Goal: Task Accomplishment & Management: Complete application form

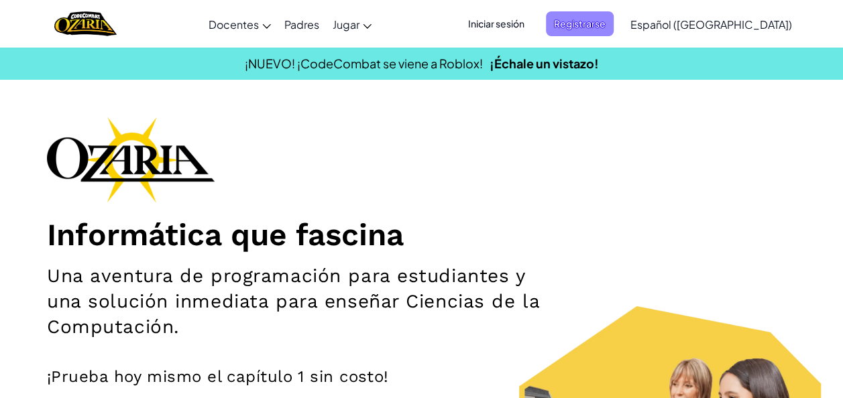
click at [613, 17] on span "Registrarse" at bounding box center [580, 23] width 68 height 25
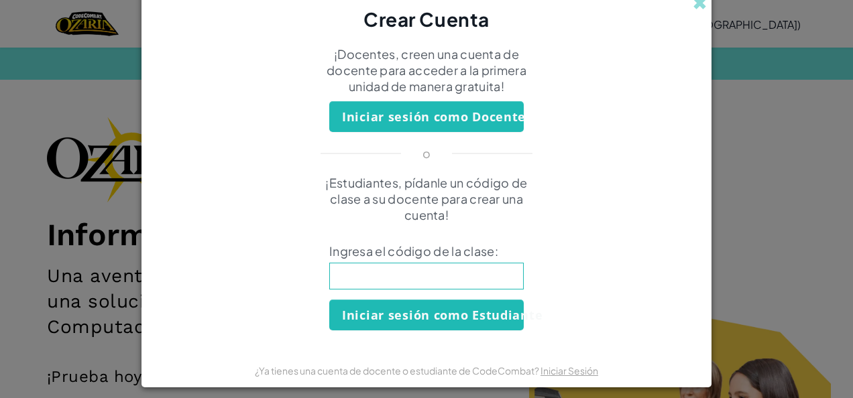
click at [462, 282] on input at bounding box center [426, 276] width 194 height 27
type input "TeamPoolMoon"
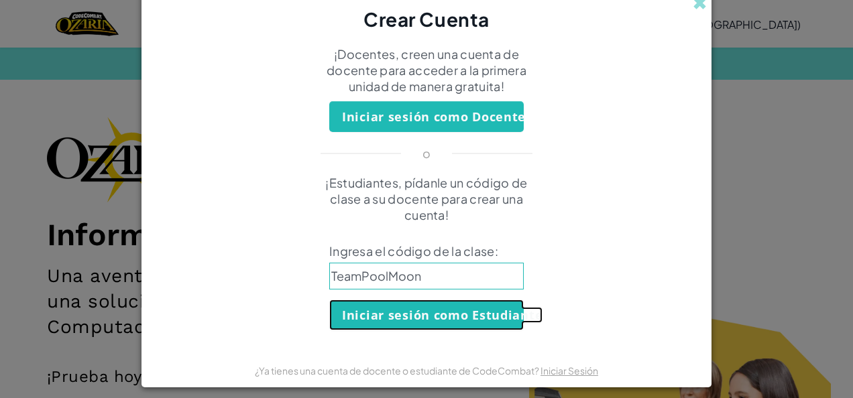
click at [429, 326] on button "Iniciar sesión como Estudiante" at bounding box center [426, 315] width 194 height 31
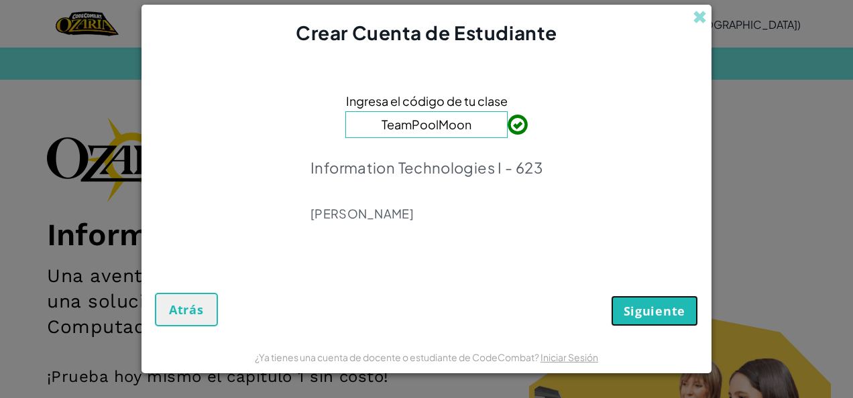
click at [634, 313] on span "Siguiente" at bounding box center [654, 311] width 62 height 16
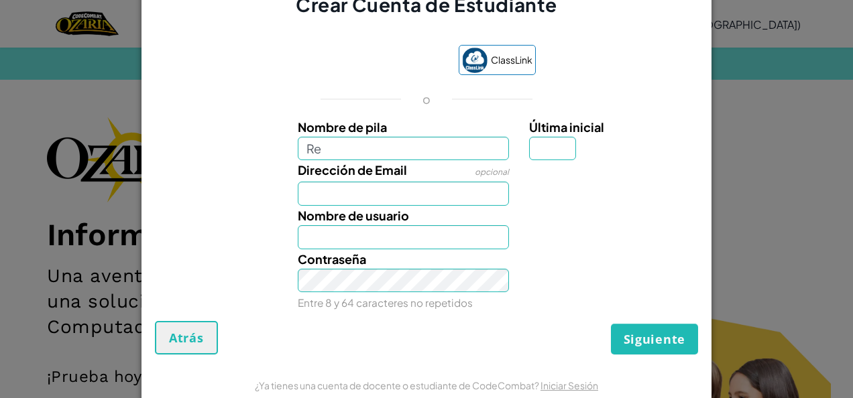
type input "[PERSON_NAME]"
type input "V"
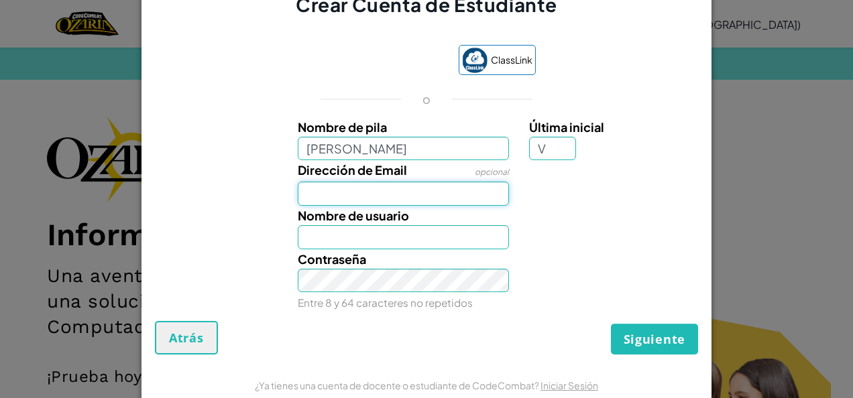
type input "[EMAIL_ADDRESS][DOMAIN_NAME]"
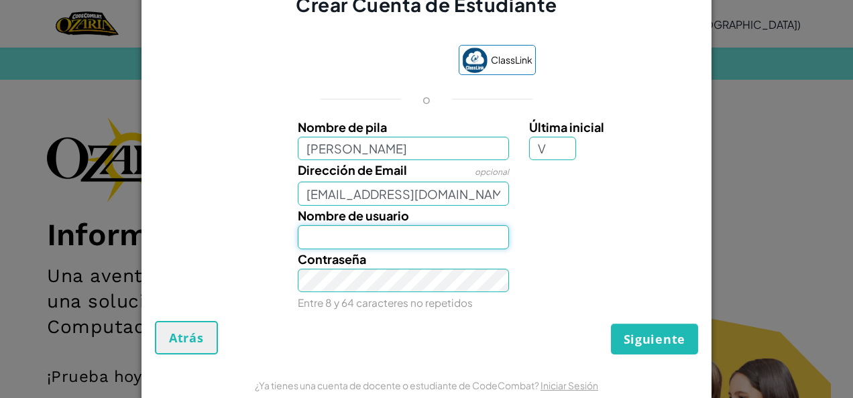
type input "ReynaValzg"
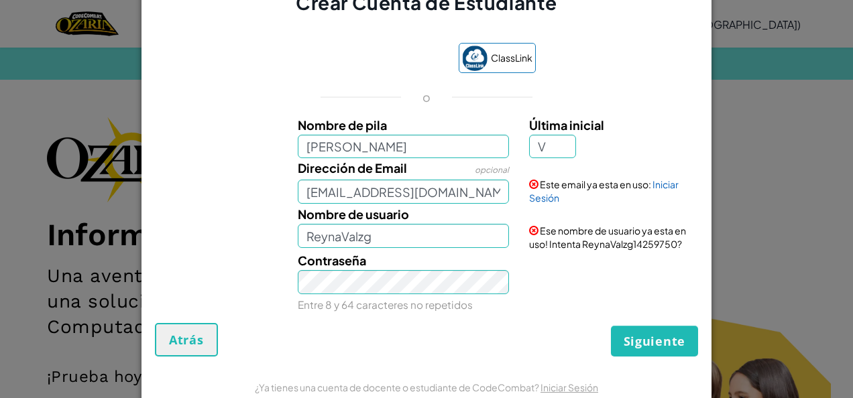
drag, startPoint x: 183, startPoint y: 335, endPoint x: 111, endPoint y: 202, distance: 151.5
click at [111, 202] on div "Crear Cuenta de Estudiante ClassLink o Nombre de pila Reyna Última inicial V Di…" at bounding box center [426, 199] width 853 height 398
click at [185, 334] on span "Atrás" at bounding box center [186, 340] width 35 height 16
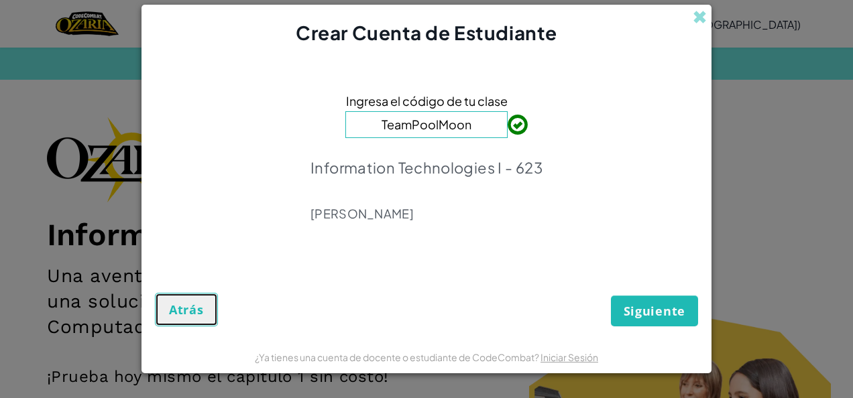
click at [188, 312] on span "Atrás" at bounding box center [186, 310] width 35 height 16
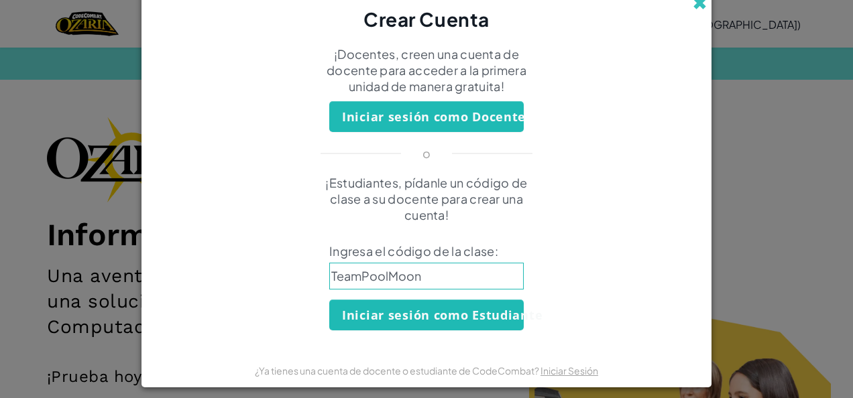
click at [695, 7] on span at bounding box center [700, 3] width 14 height 14
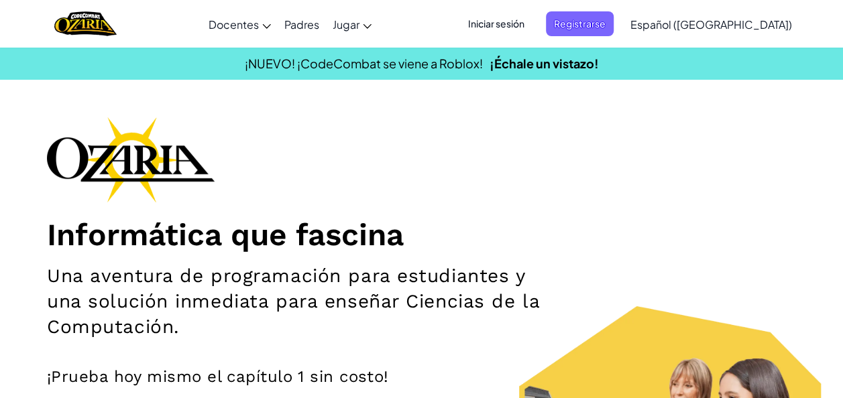
click at [532, 32] on span "Iniciar sesión" at bounding box center [496, 23] width 72 height 25
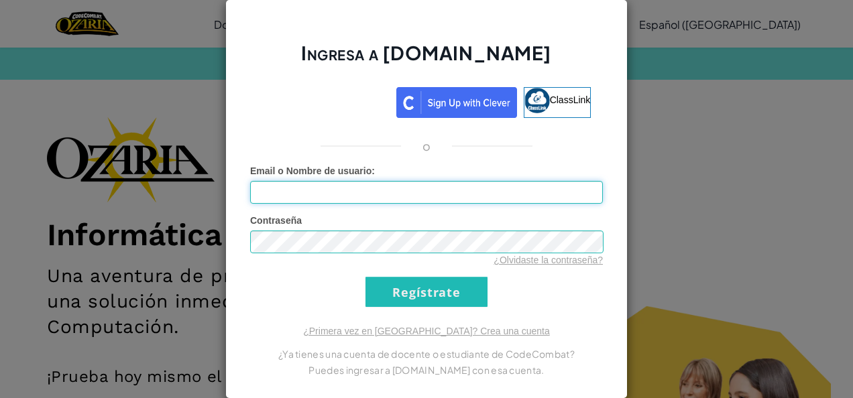
type input "r"
click at [459, 200] on input "r" at bounding box center [426, 192] width 353 height 23
type input "Al07147233"
click at [377, 277] on input "Regístrate" at bounding box center [426, 292] width 122 height 30
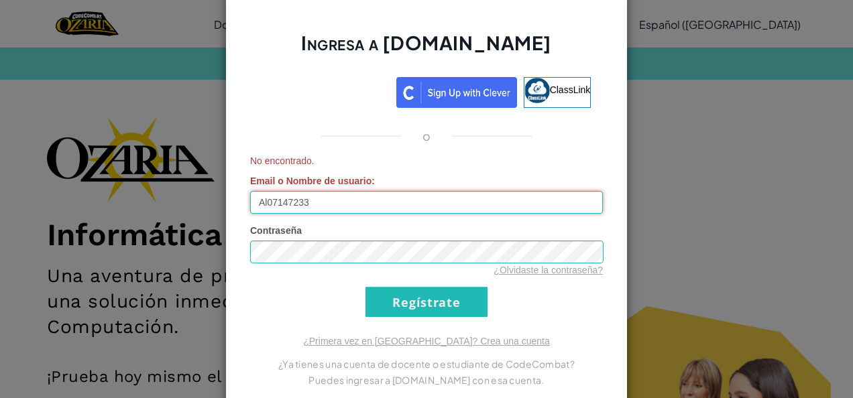
click at [394, 205] on input "Al07147233" at bounding box center [426, 202] width 353 height 23
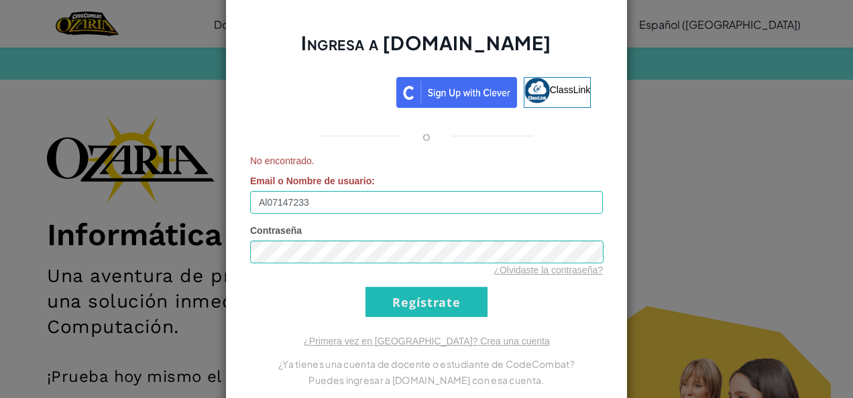
click at [133, 122] on div "Ingresa a [DOMAIN_NAME] ClassLink o No encontrado. Email o Nombre de usuario : …" at bounding box center [426, 199] width 853 height 398
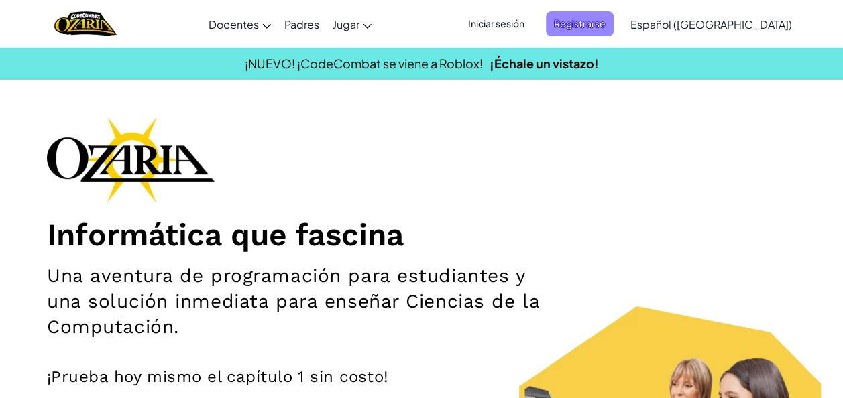
click at [603, 19] on span "Registrarse" at bounding box center [580, 23] width 68 height 25
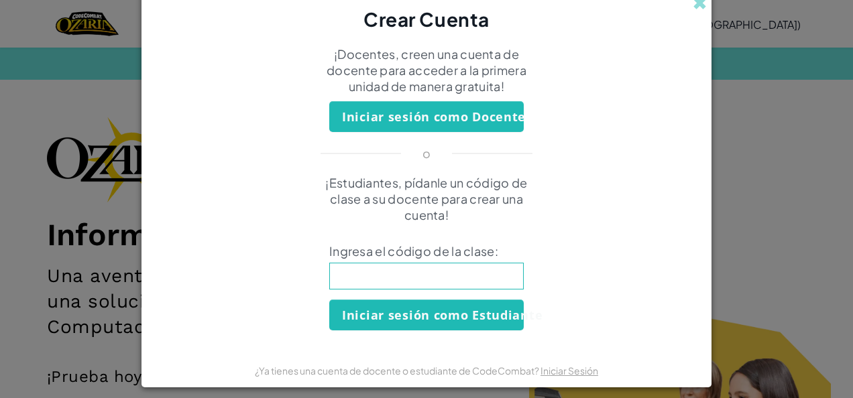
click at [338, 267] on input at bounding box center [426, 276] width 194 height 27
type input "TeamPoolMoon"
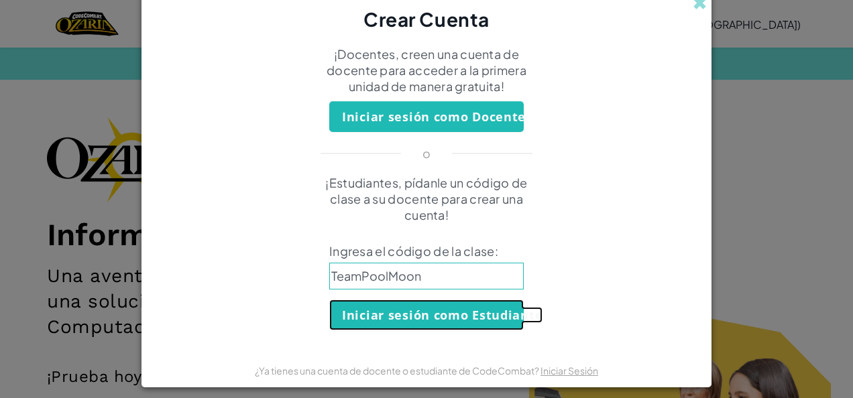
click at [402, 318] on button "Iniciar sesión como Estudiante" at bounding box center [426, 315] width 194 height 31
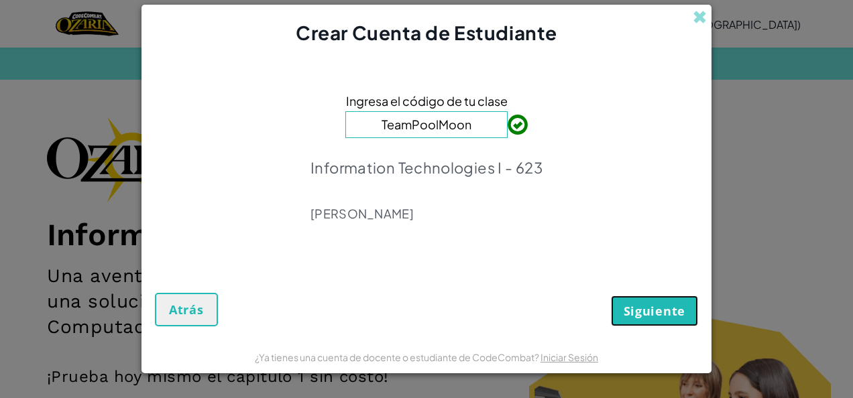
click at [650, 314] on span "Siguiente" at bounding box center [654, 311] width 62 height 16
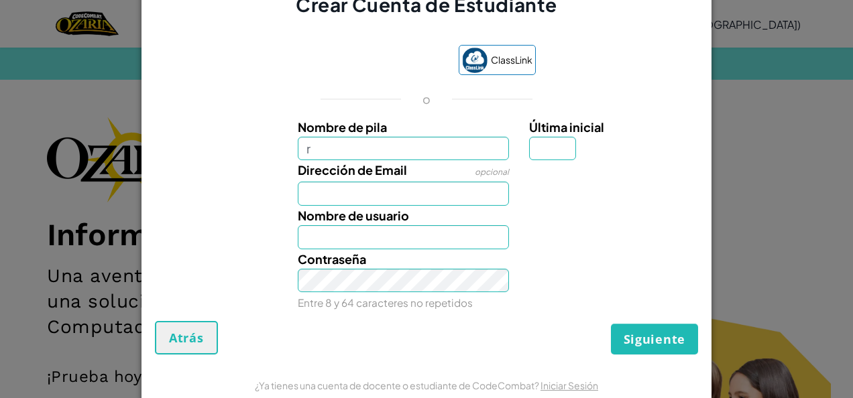
type input "[PERSON_NAME]"
type input "V"
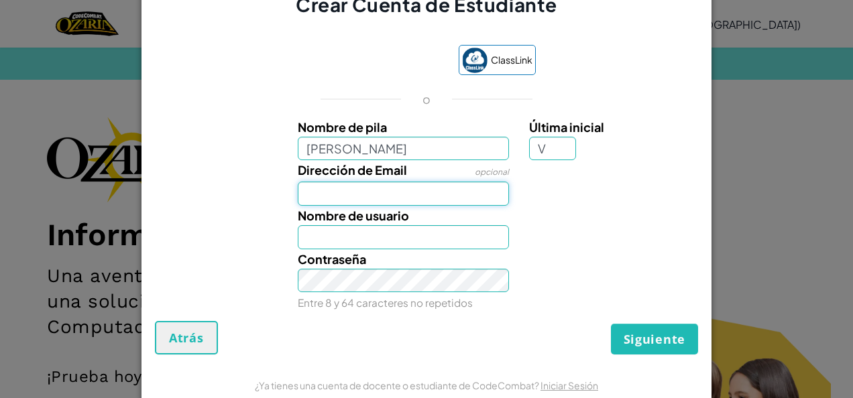
type input "[EMAIL_ADDRESS][DOMAIN_NAME]"
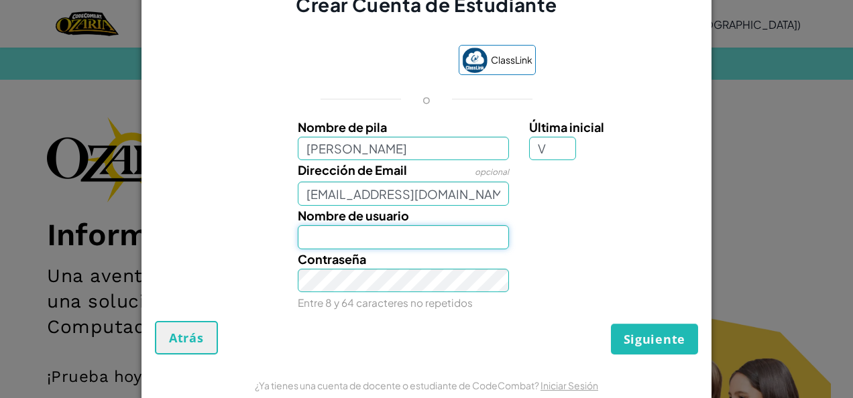
type input "ReynaValzg"
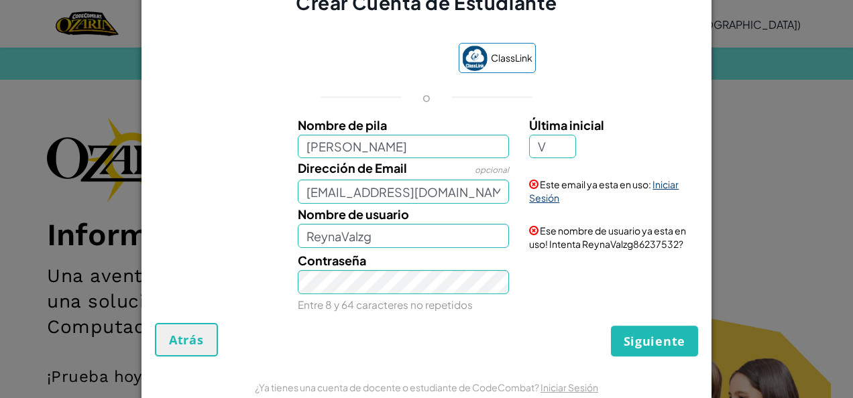
click at [545, 198] on link "Iniciar Sesión" at bounding box center [603, 190] width 149 height 25
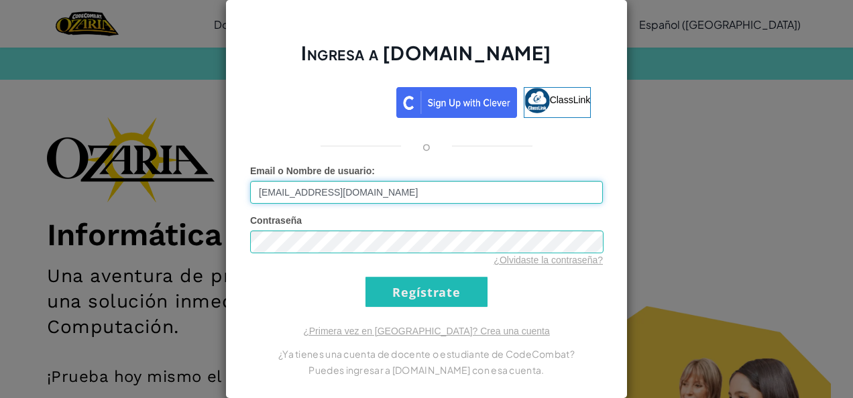
click at [442, 200] on input "[EMAIL_ADDRESS][DOMAIN_NAME]" at bounding box center [426, 192] width 353 height 23
type input "A"
type input "Reynaval"
click at [701, 142] on div "Ingresa a [DOMAIN_NAME] ClassLink o Error desconocido. Email o Nombre de usuari…" at bounding box center [426, 199] width 853 height 398
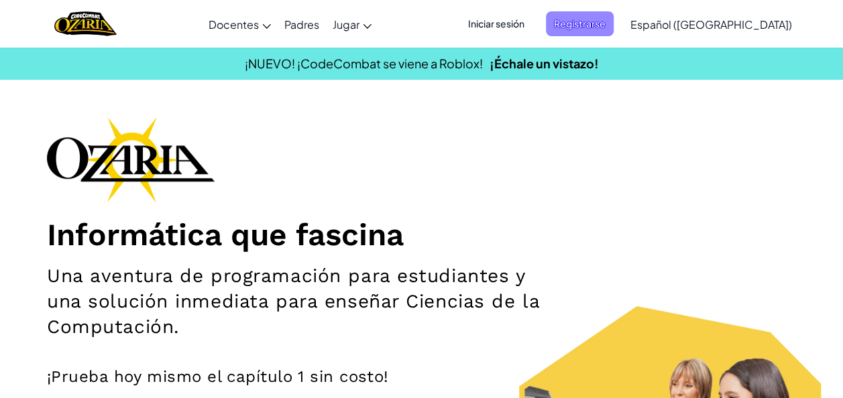
click at [613, 21] on span "Registrarse" at bounding box center [580, 23] width 68 height 25
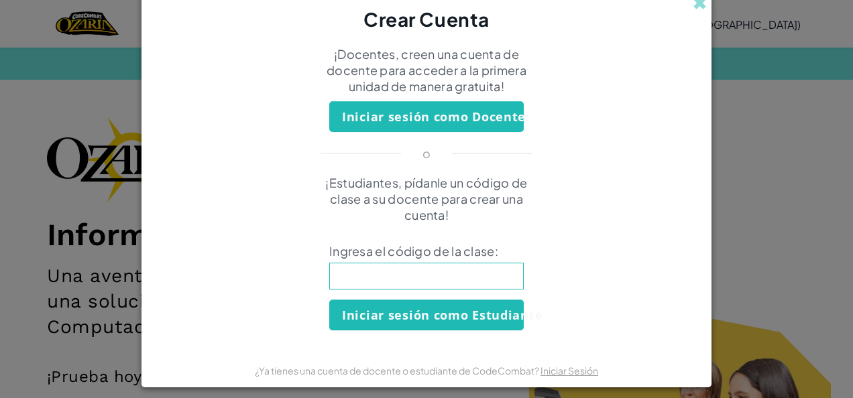
click at [458, 268] on input at bounding box center [426, 276] width 194 height 27
type input "TeamPoolMoon"
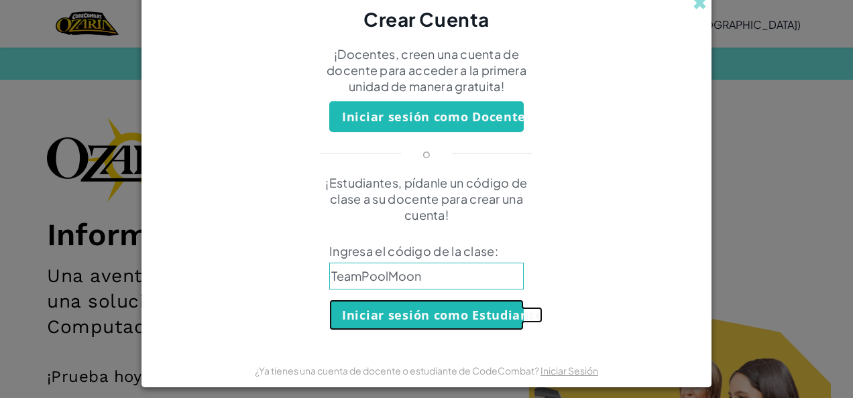
click at [450, 325] on button "Iniciar sesión como Estudiante" at bounding box center [426, 315] width 194 height 31
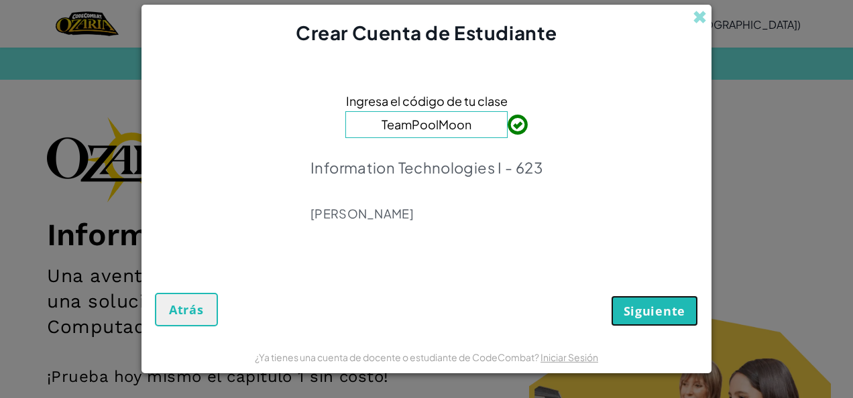
click at [636, 324] on button "Siguiente" at bounding box center [654, 311] width 87 height 31
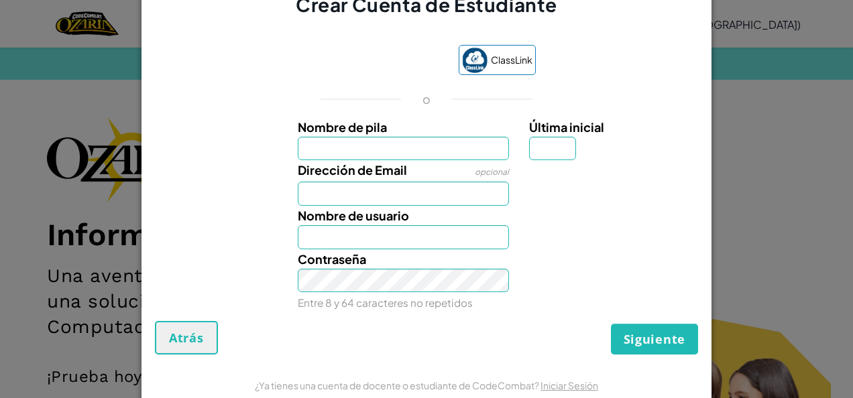
click at [406, 153] on input "Nombre de pila" at bounding box center [404, 149] width 212 height 24
type input "[PERSON_NAME]"
type input "V"
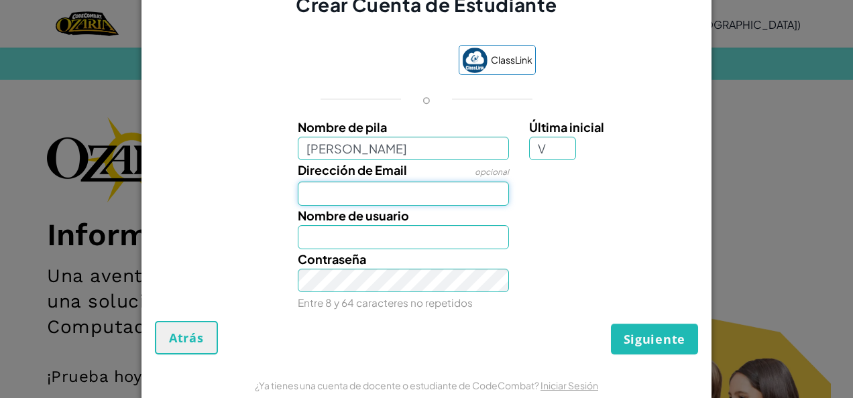
type input "[EMAIL_ADDRESS][DOMAIN_NAME]"
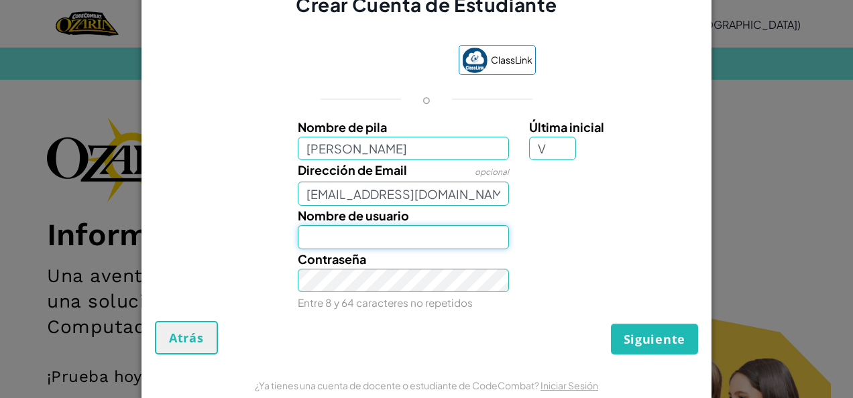
type input "ReynaValzg"
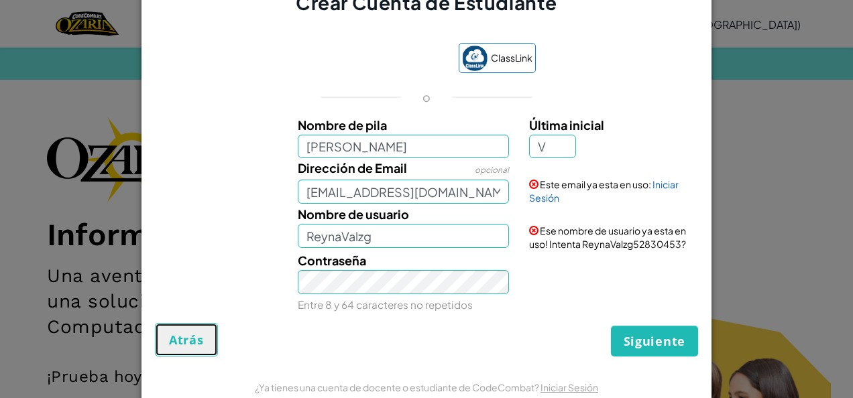
click at [198, 340] on span "Atrás" at bounding box center [186, 340] width 35 height 16
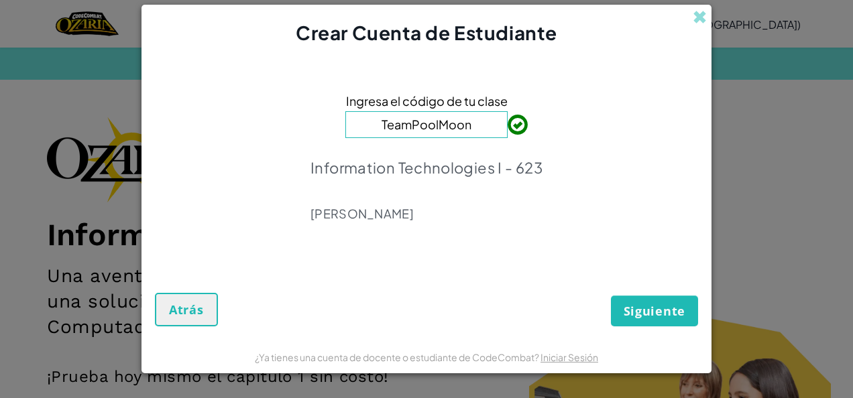
click at [760, 129] on div "Crear Cuenta de Estudiante Ingresa el código de tu clase TeamPoolMoon Informati…" at bounding box center [426, 199] width 853 height 398
click at [697, 16] on span at bounding box center [700, 17] width 14 height 14
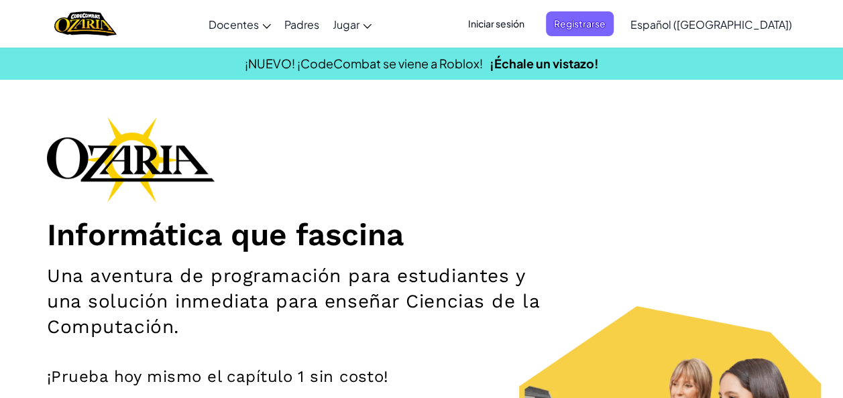
click at [528, 35] on span "Iniciar sesión" at bounding box center [496, 23] width 72 height 25
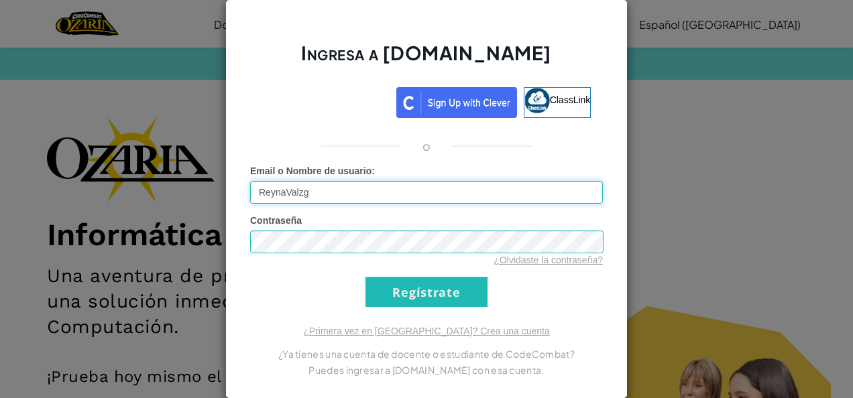
type input "ReynaValzg"
click at [456, 282] on input "Regístrate" at bounding box center [426, 292] width 122 height 30
